Goal: Task Accomplishment & Management: Complete application form

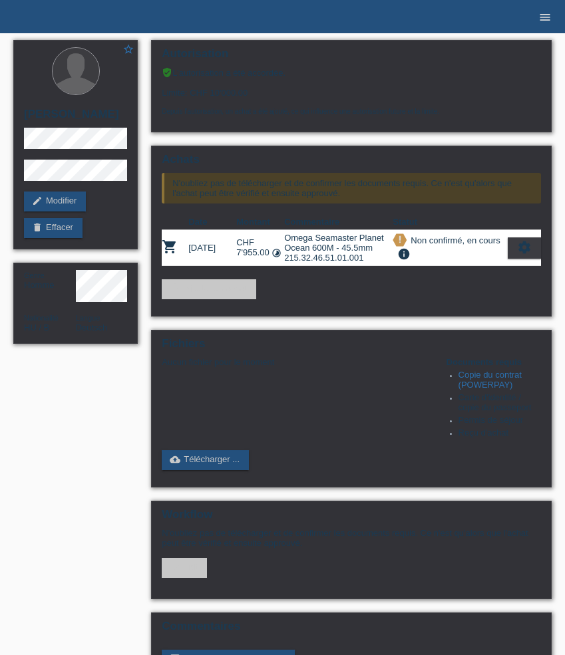
click at [548, 11] on icon "menu" at bounding box center [544, 17] width 13 height 13
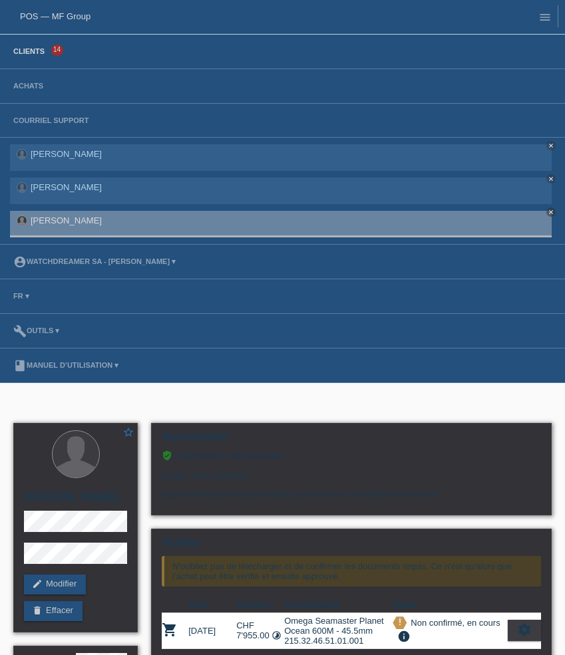
click at [35, 55] on link "Clients" at bounding box center [29, 51] width 45 height 8
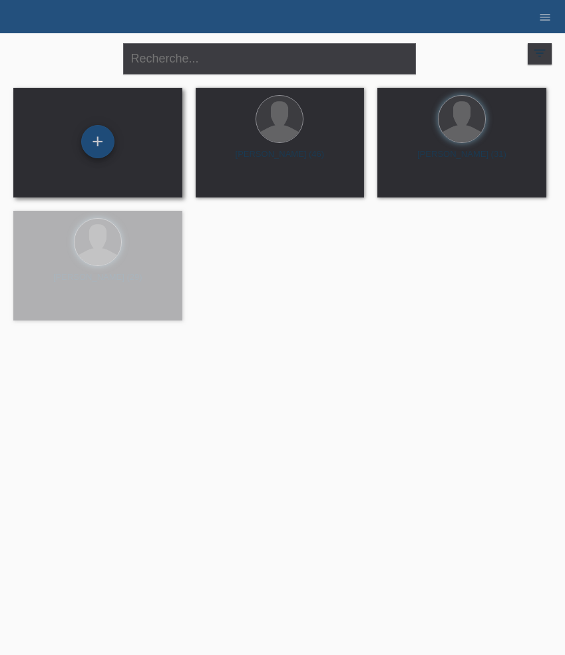
click at [104, 134] on div "+" at bounding box center [97, 141] width 33 height 33
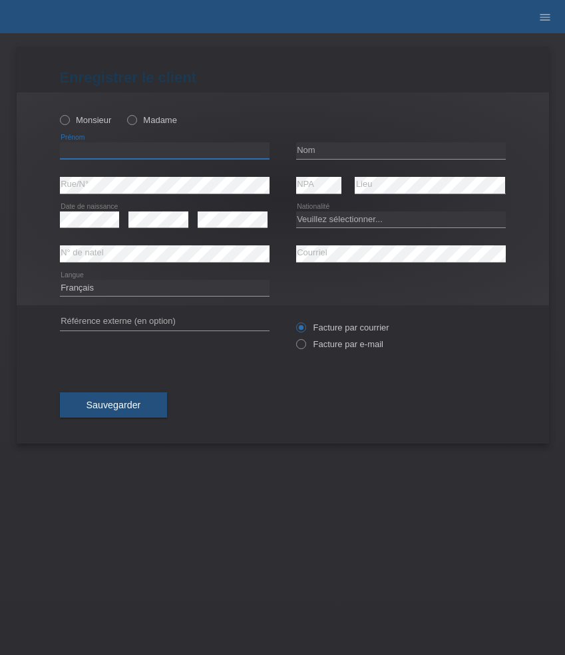
click at [127, 148] on input "text" at bounding box center [165, 150] width 210 height 17
paste input "Roland"
type input "Roland"
click at [90, 116] on label "Monsieur" at bounding box center [86, 120] width 52 height 10
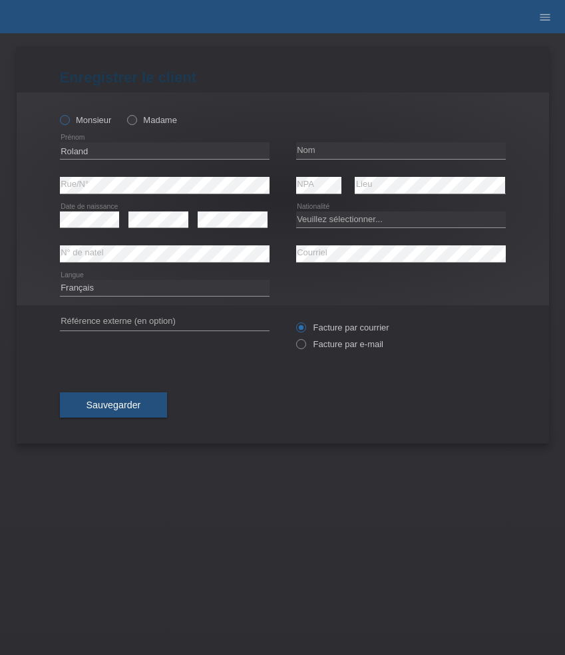
click at [69, 116] on input "Monsieur" at bounding box center [64, 119] width 9 height 9
radio input "true"
click at [330, 147] on input "text" at bounding box center [401, 150] width 210 height 17
paste input "Saussaz"
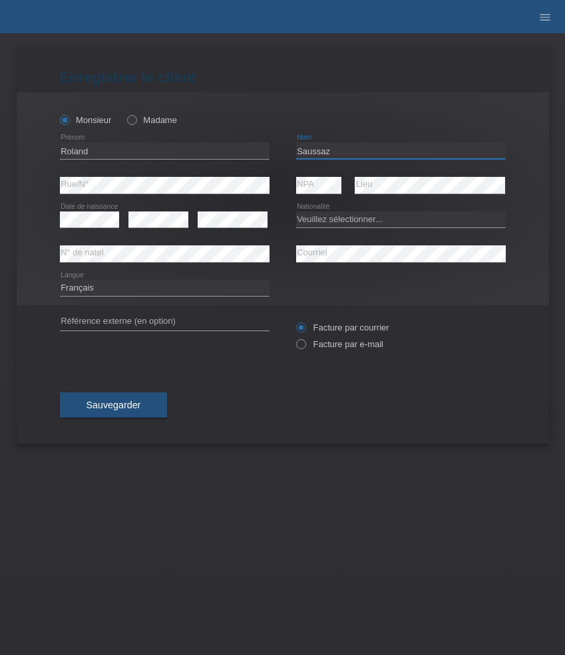
type input "Saussaz"
click at [355, 218] on select "Veuillez sélectionner... Suisse Allemagne Autriche Liechtenstein ------------ A…" at bounding box center [401, 220] width 210 height 16
select select "CH"
click at [296, 212] on select "Veuillez sélectionner... Suisse Allemagne Autriche Liechtenstein ------------ A…" at bounding box center [401, 220] width 210 height 16
click at [202, 294] on select "Deutsch Français Italiano English" at bounding box center [165, 288] width 210 height 16
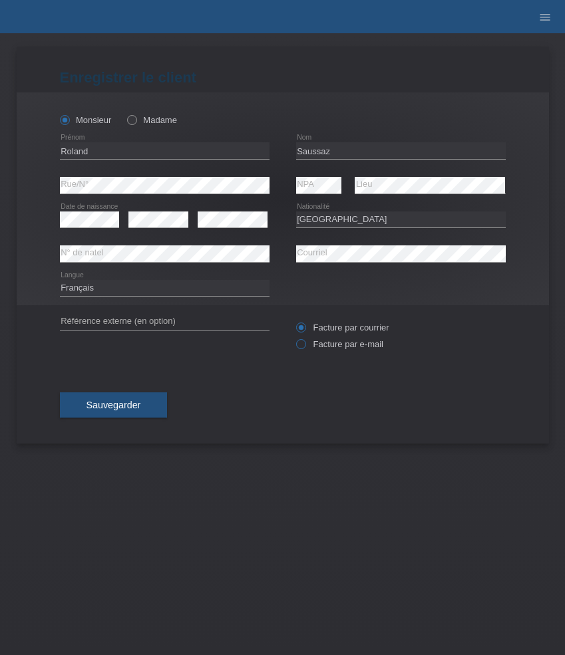
click at [352, 346] on label "Facture par e-mail" at bounding box center [339, 344] width 87 height 10
click at [305, 346] on input "Facture par e-mail" at bounding box center [300, 347] width 9 height 17
radio input "true"
click at [118, 400] on button "Sauvegarder" at bounding box center [114, 405] width 108 height 25
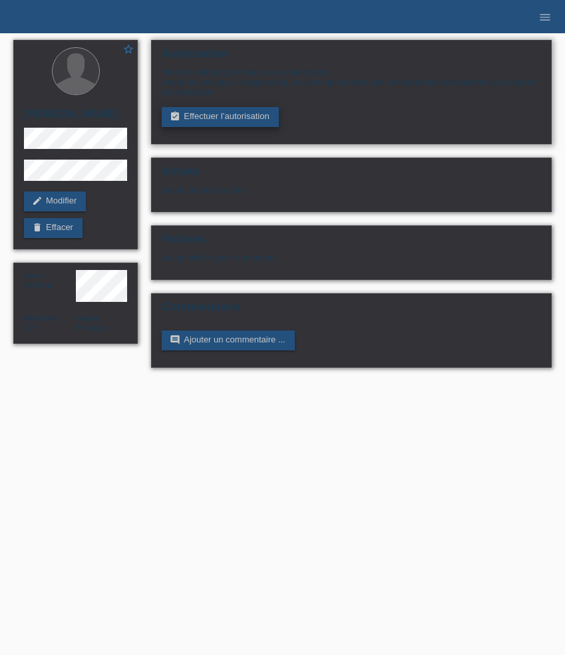
click at [248, 123] on link "assignment_turned_in Effectuer l’autorisation" at bounding box center [220, 117] width 116 height 20
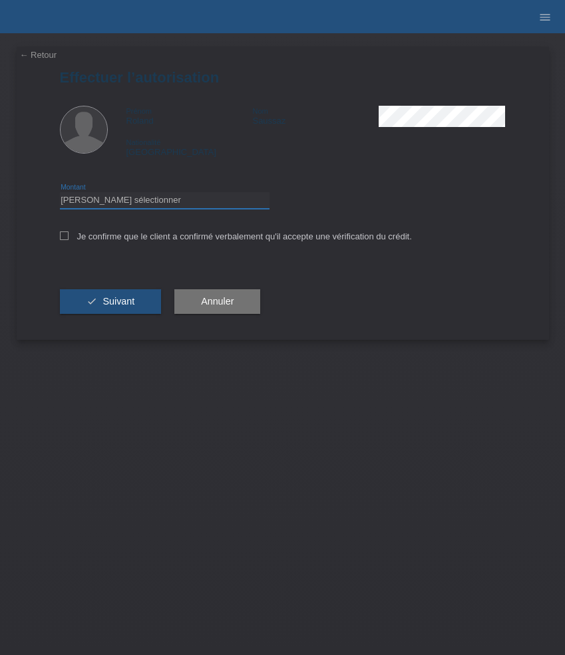
click at [146, 204] on select "Veuillez sélectionner CHF 1.00 - CHF 499.00 CHF 500.00 - CHF 1'999.00 CHF 2'000…" at bounding box center [165, 200] width 210 height 16
select select "3"
click at [60, 194] on select "Veuillez sélectionner CHF 1.00 - CHF 499.00 CHF 500.00 - CHF 1'999.00 CHF 2'000…" at bounding box center [165, 200] width 210 height 16
click at [132, 241] on label "Je confirme que le client a confirmé verbalement qu'il accepte une vérification…" at bounding box center [236, 237] width 352 height 10
click at [69, 240] on input "Je confirme que le client a confirmé verbalement qu'il accepte une vérification…" at bounding box center [64, 236] width 9 height 9
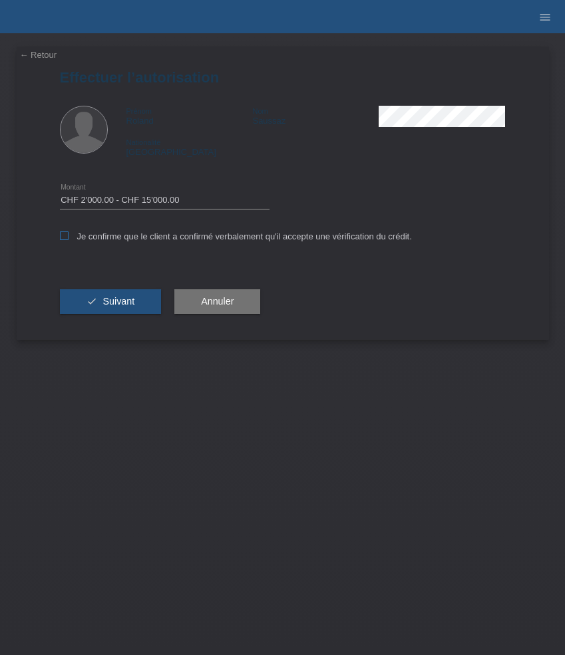
checkbox input "true"
click at [123, 304] on span "Suivant" at bounding box center [118, 301] width 32 height 11
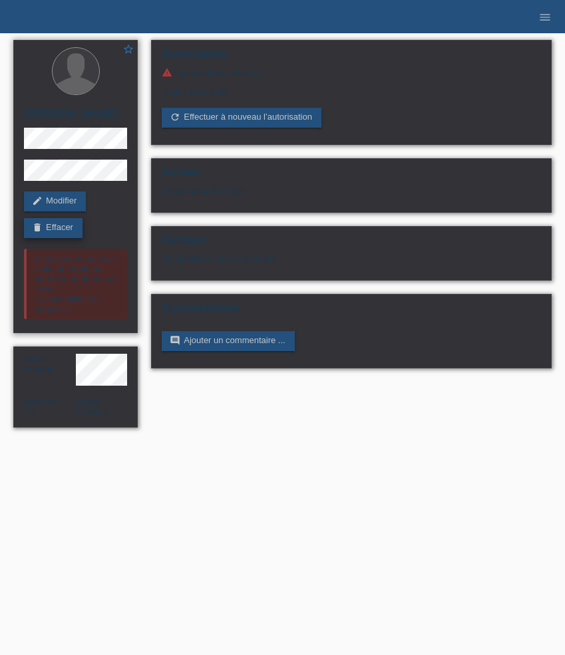
click at [57, 234] on link "delete Effacer" at bounding box center [53, 228] width 59 height 20
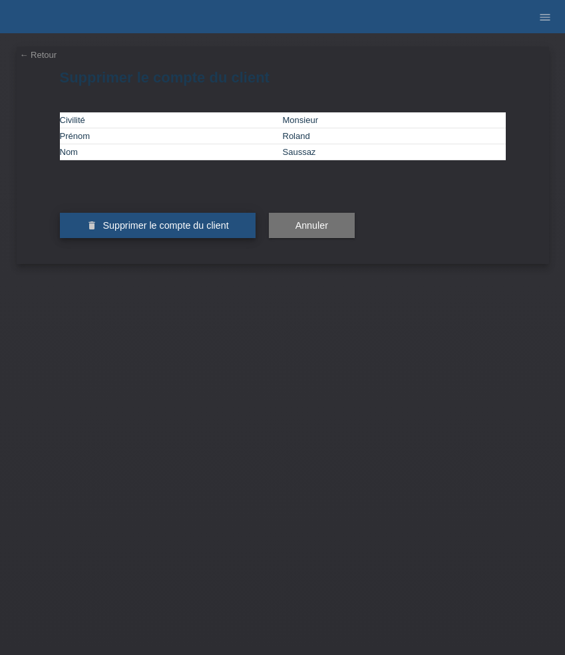
click at [177, 238] on button "delete Supprimer le compte du client" at bounding box center [158, 225] width 196 height 25
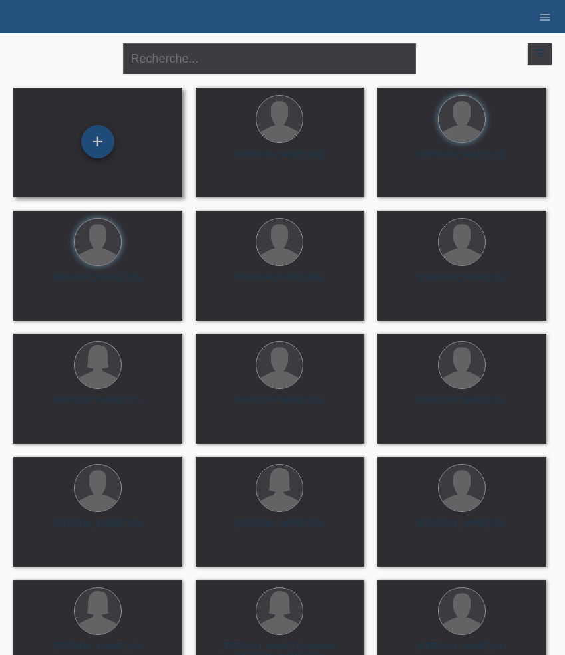
click at [104, 135] on div "+" at bounding box center [97, 141] width 33 height 33
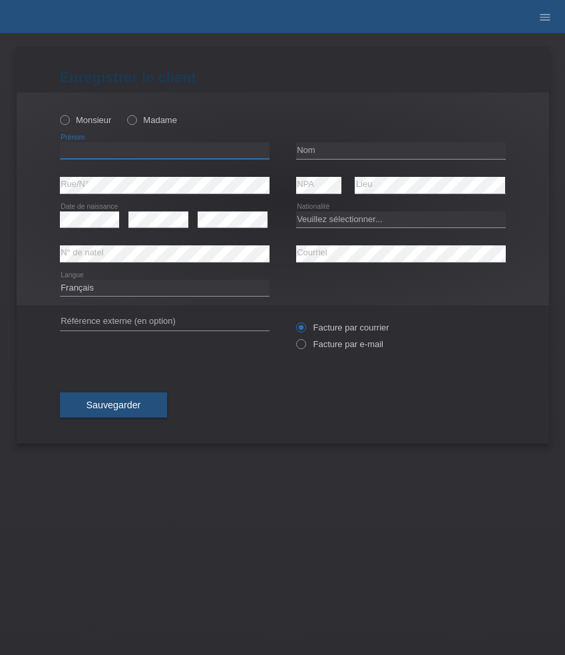
click at [129, 144] on input "text" at bounding box center [165, 150] width 210 height 17
paste input "[PERSON_NAME]"
type input "[PERSON_NAME]"
click at [90, 123] on label "Monsieur" at bounding box center [86, 120] width 52 height 10
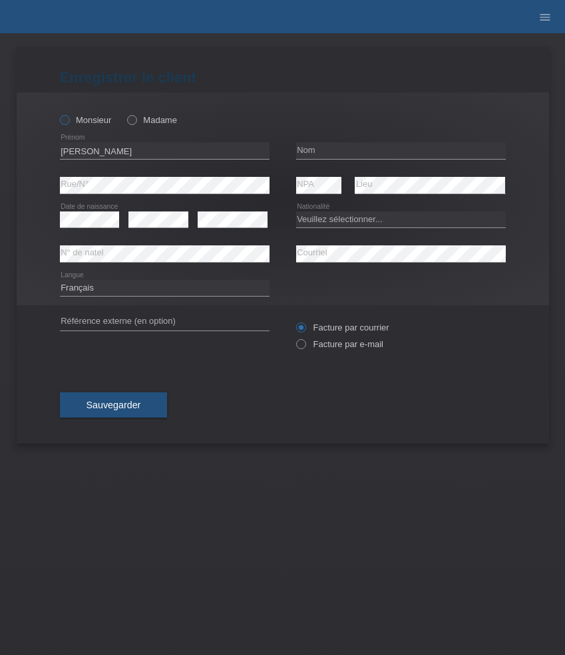
click at [69, 123] on input "Monsieur" at bounding box center [64, 119] width 9 height 9
radio input "true"
click at [316, 150] on input "text" at bounding box center [401, 150] width 210 height 17
paste input "Savic"
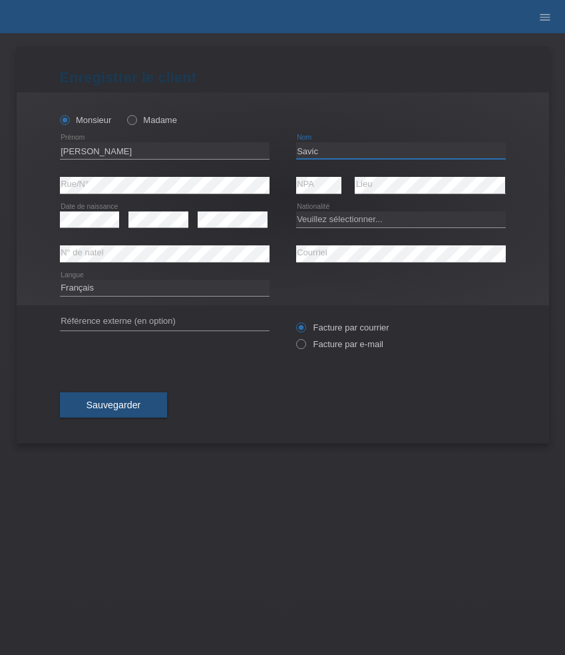
type input "Savic"
click at [331, 221] on select "Veuillez sélectionner... Suisse Allemagne Autriche Liechtenstein ------------ A…" at bounding box center [401, 220] width 210 height 16
select select "CH"
click at [296, 212] on select "Veuillez sélectionner... Suisse Allemagne Autriche Liechtenstein ------------ A…" at bounding box center [401, 220] width 210 height 16
click at [125, 281] on select "Deutsch Français Italiano English" at bounding box center [165, 288] width 210 height 16
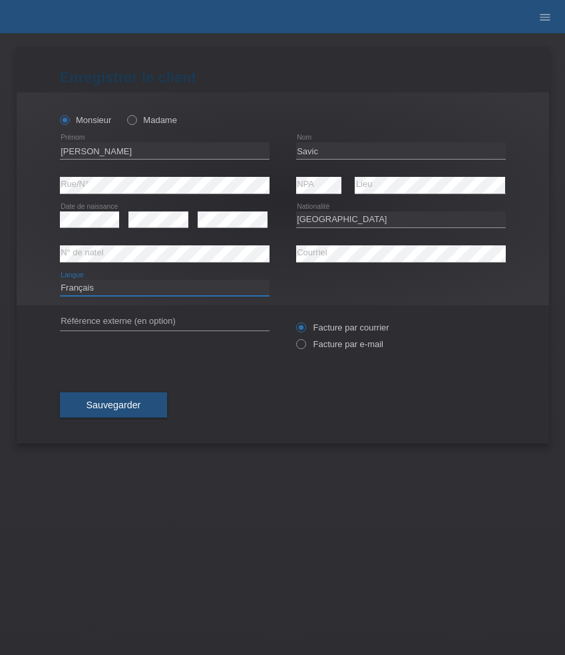
select select "de"
click at [60, 280] on select "Deutsch Français Italiano English" at bounding box center [165, 288] width 210 height 16
click at [325, 341] on label "Facture par e-mail" at bounding box center [339, 344] width 87 height 10
click at [305, 341] on input "Facture par e-mail" at bounding box center [300, 347] width 9 height 17
radio input "true"
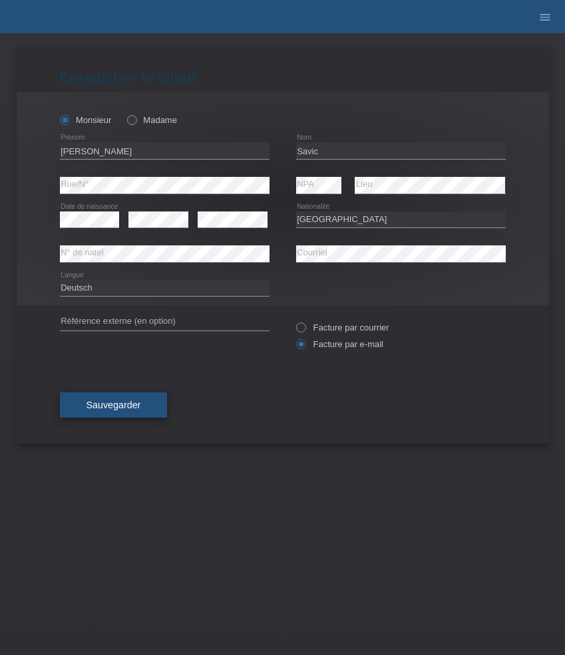
click at [105, 404] on span "Sauvegarder" at bounding box center [114, 405] width 55 height 11
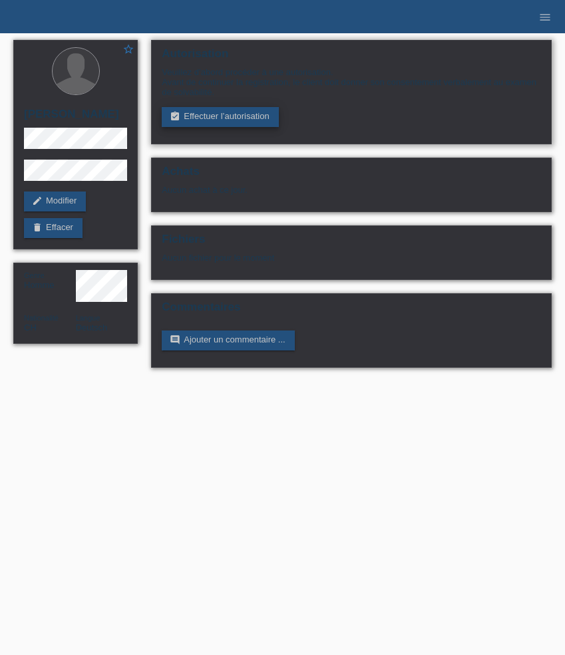
click at [218, 115] on link "assignment_turned_in Effectuer l’autorisation" at bounding box center [220, 117] width 116 height 20
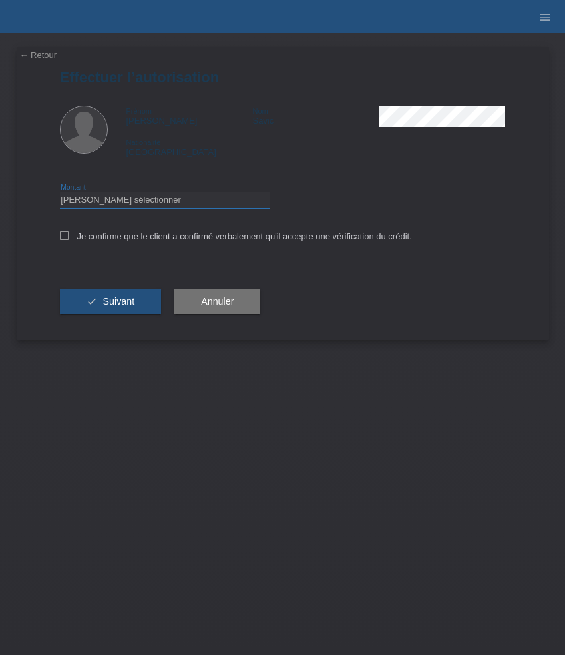
click at [150, 200] on select "Veuillez sélectionner CHF 1.00 - CHF 499.00 CHF 500.00 - CHF 1'999.00 CHF 2'000…" at bounding box center [165, 200] width 210 height 16
select select "3"
click at [60, 194] on select "Veuillez sélectionner CHF 1.00 - CHF 499.00 CHF 500.00 - CHF 1'999.00 CHF 2'000…" at bounding box center [165, 200] width 210 height 16
click at [148, 239] on label "Je confirme que le client a confirmé verbalement qu'il accepte une vérification…" at bounding box center [236, 237] width 352 height 10
click at [69, 239] on input "Je confirme que le client a confirmé verbalement qu'il accepte une vérification…" at bounding box center [64, 236] width 9 height 9
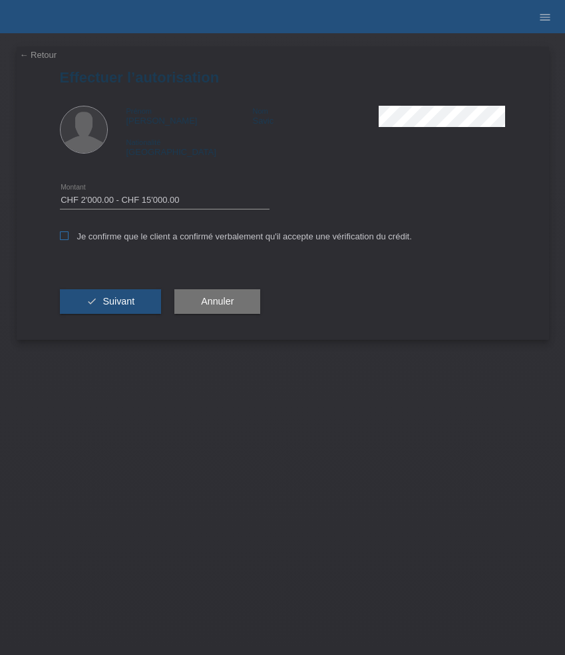
checkbox input "true"
click at [132, 291] on button "check Suivant" at bounding box center [111, 301] width 102 height 25
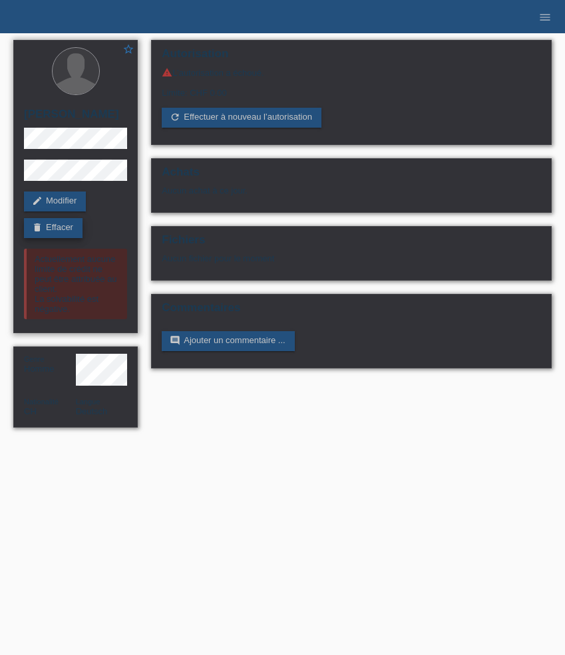
click at [60, 229] on link "delete Effacer" at bounding box center [53, 228] width 59 height 20
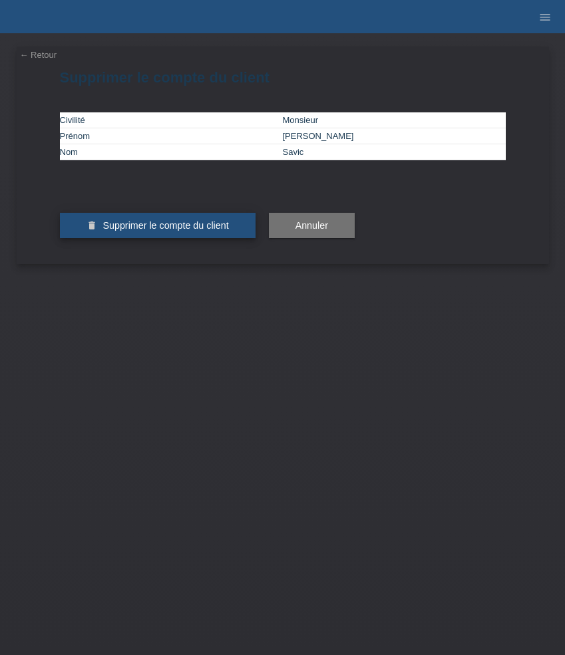
click at [172, 238] on button "delete Supprimer le compte du client" at bounding box center [158, 225] width 196 height 25
